Goal: Use online tool/utility: Utilize a website feature to perform a specific function

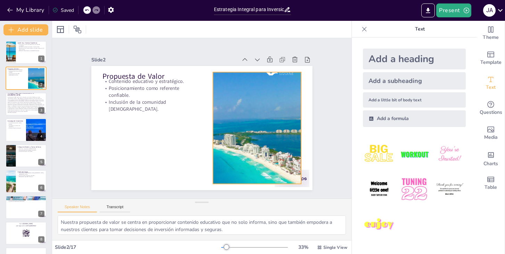
checkbox input "true"
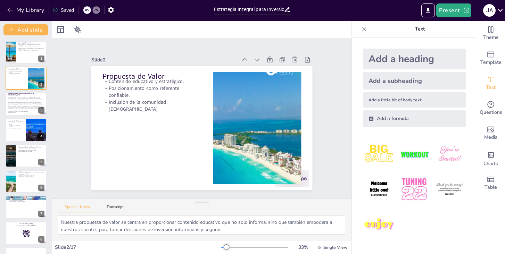
checkbox input "true"
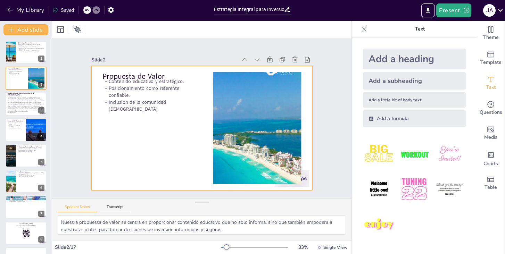
checkbox input "true"
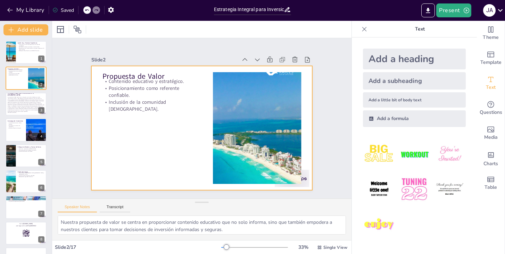
checkbox input "true"
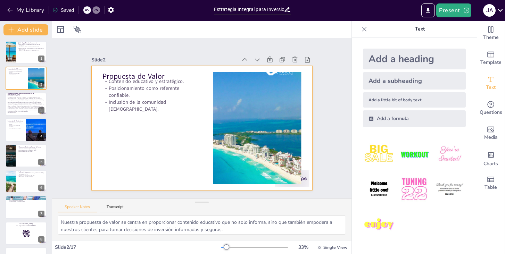
checkbox input "true"
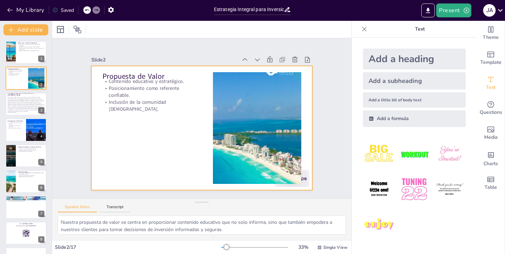
checkbox input "true"
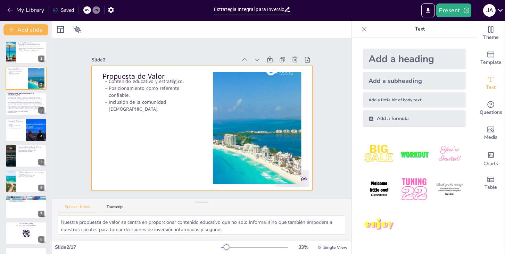
checkbox input "true"
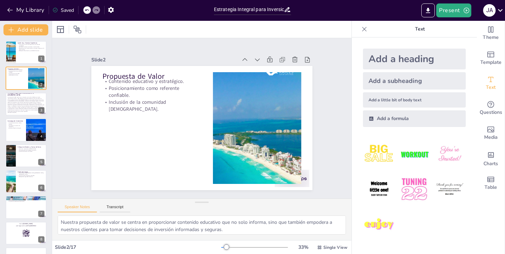
checkbox input "true"
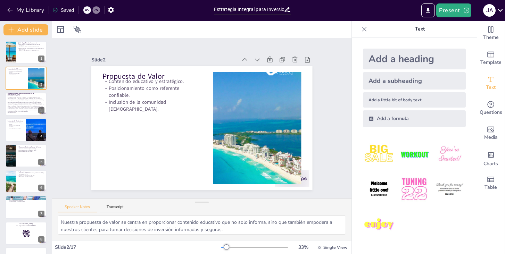
checkbox input "true"
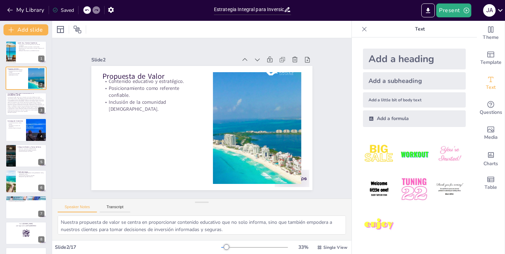
checkbox input "true"
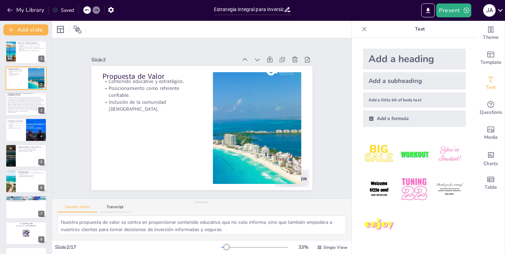
checkbox input "true"
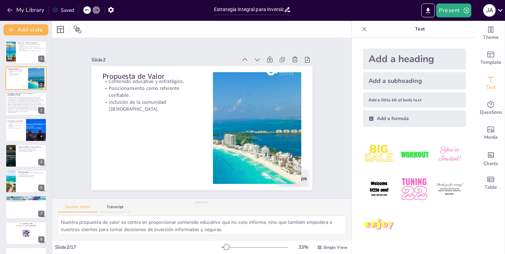
checkbox input "true"
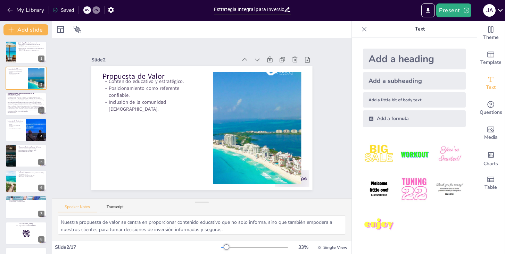
checkbox input "true"
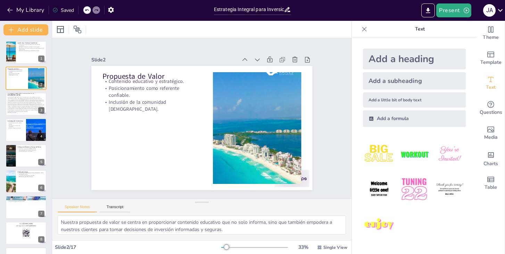
checkbox input "true"
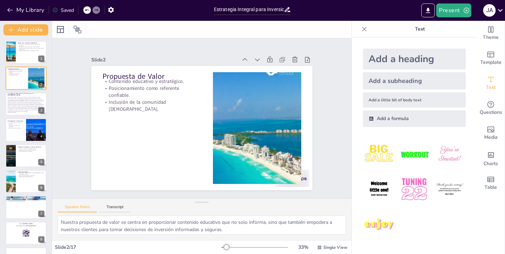
checkbox input "true"
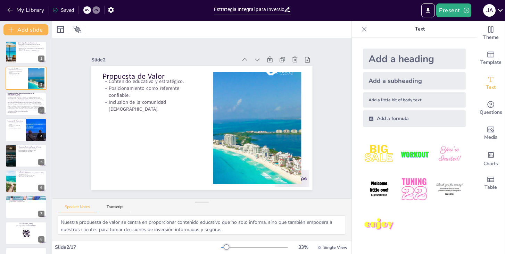
checkbox input "true"
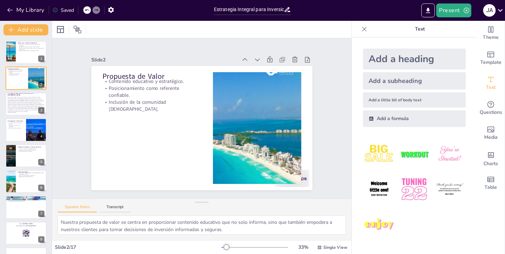
checkbox input "true"
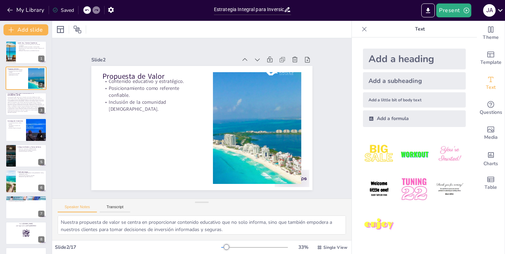
checkbox input "true"
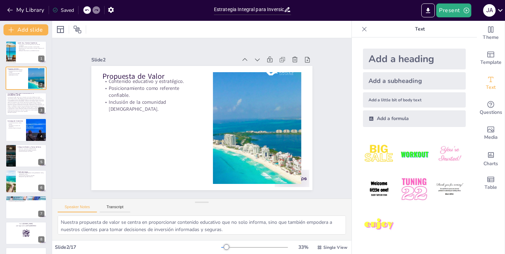
checkbox input "true"
